Goal: Task Accomplishment & Management: Use online tool/utility

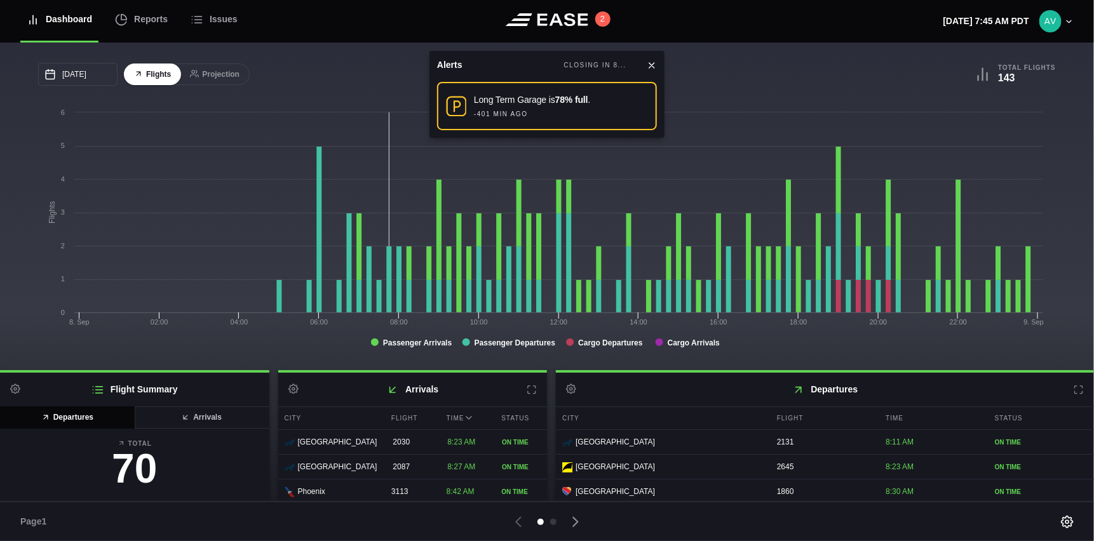
click at [653, 68] on icon at bounding box center [652, 65] width 10 height 10
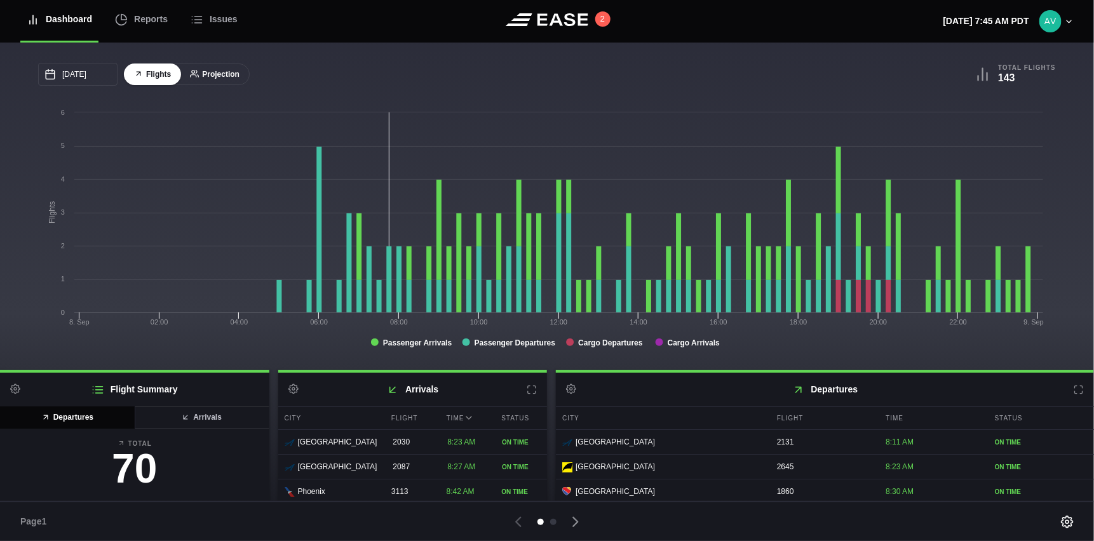
click at [220, 74] on button "Projection" at bounding box center [215, 75] width 70 height 22
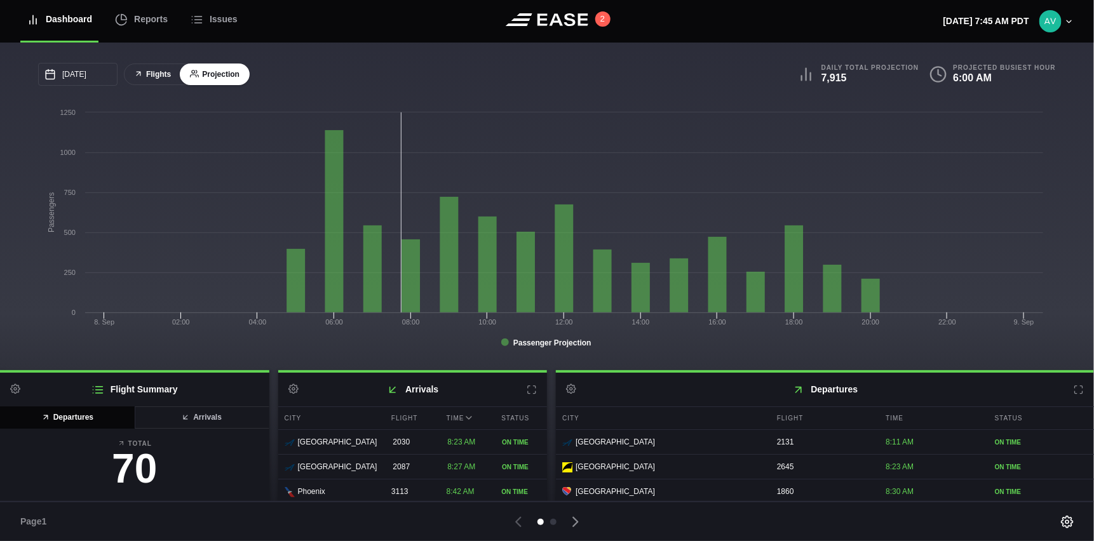
click at [162, 76] on button "Flights" at bounding box center [152, 75] width 57 height 22
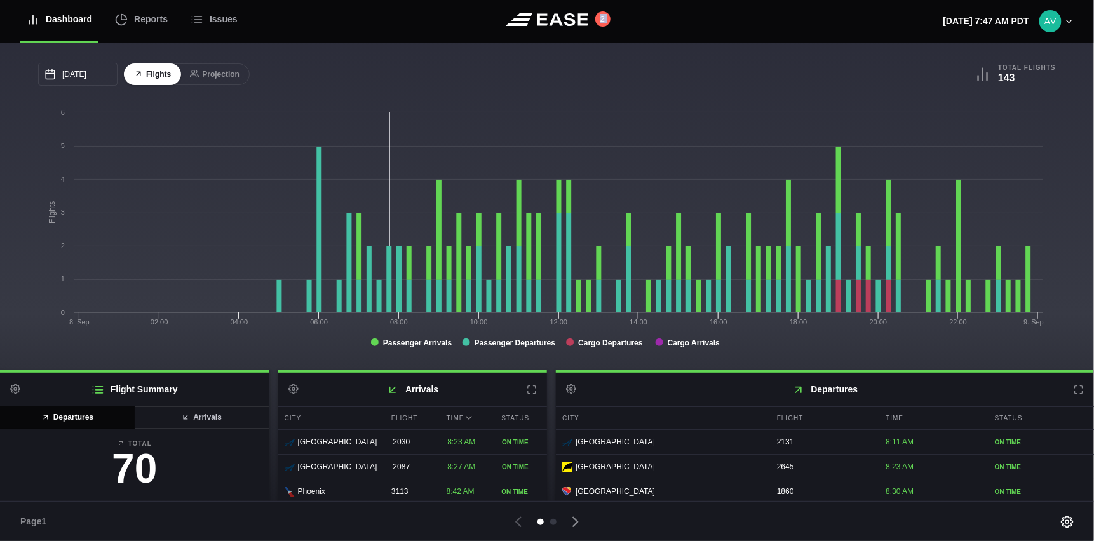
drag, startPoint x: 750, startPoint y: 32, endPoint x: 644, endPoint y: 32, distance: 106.1
click at [644, 32] on header "Dashboard Reports Issues 2 Monday, September 8th 7:47 AM PDT Settings Feed Stat…" at bounding box center [547, 21] width 1094 height 43
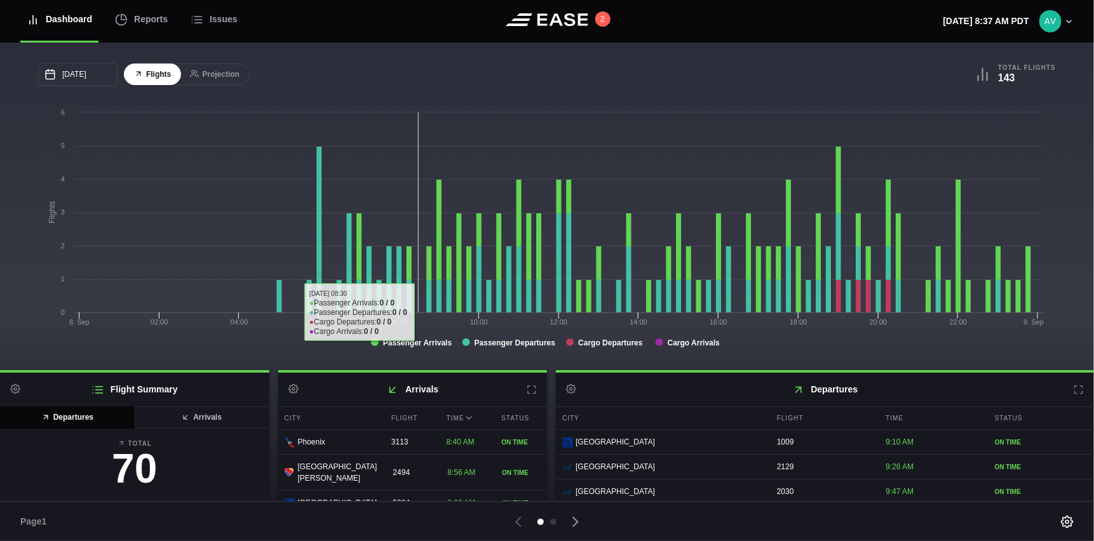
click at [423, 86] on div "09/08/2025 September Sun Mon Tue Wed Thu Fri Sat 31 Sep 1 2 3 4 5 6 7 8 9 10 11…" at bounding box center [292, 74] width 509 height 23
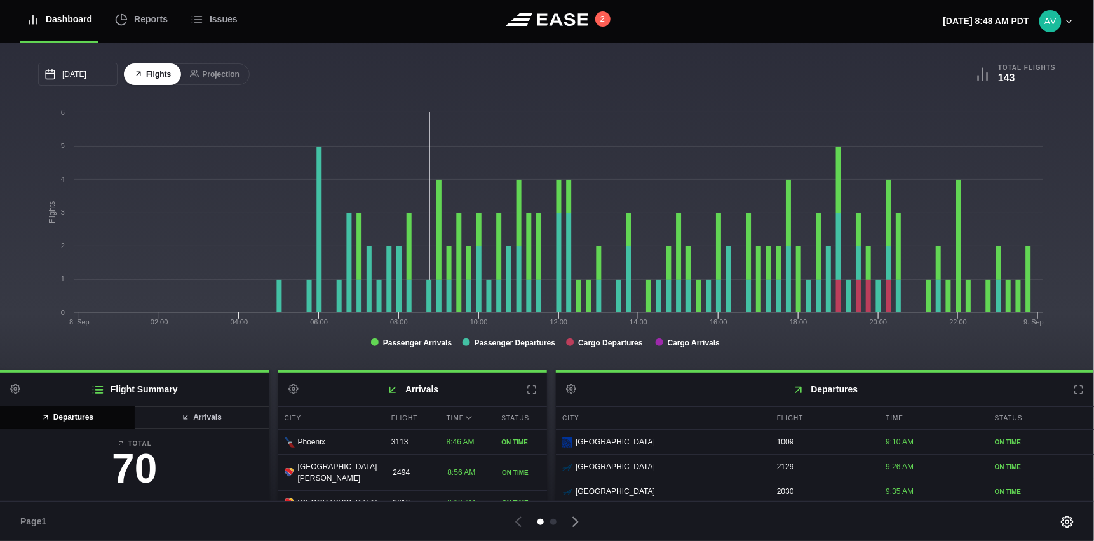
click at [348, 15] on header "Dashboard Reports Issues 2 Monday, September 8th 8:48 AM PDT Settings Feed Stat…" at bounding box center [547, 21] width 1094 height 43
